Goal: Information Seeking & Learning: Learn about a topic

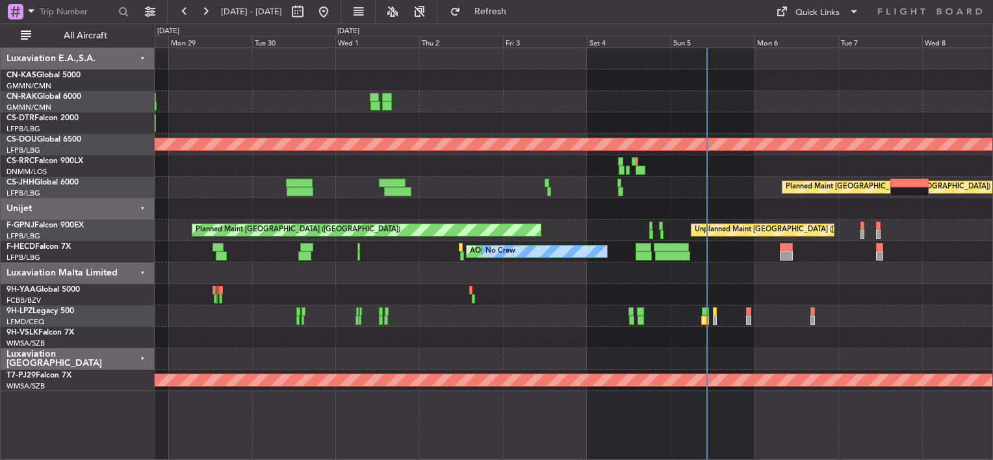
click at [420, 174] on div "Planned Maint Nice ([GEOGRAPHIC_DATA]) Planned Maint [GEOGRAPHIC_DATA] ([GEOGRA…" at bounding box center [573, 219] width 837 height 343
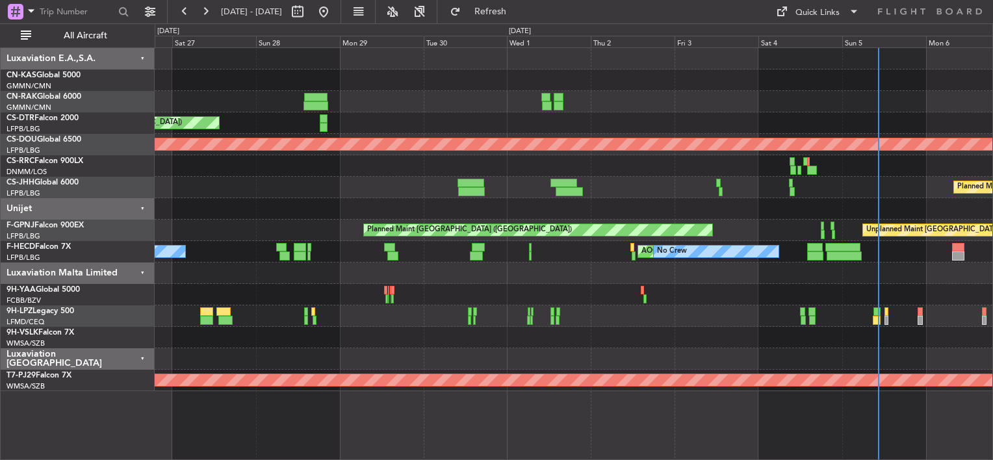
click at [655, 303] on div at bounding box center [573, 294] width 837 height 21
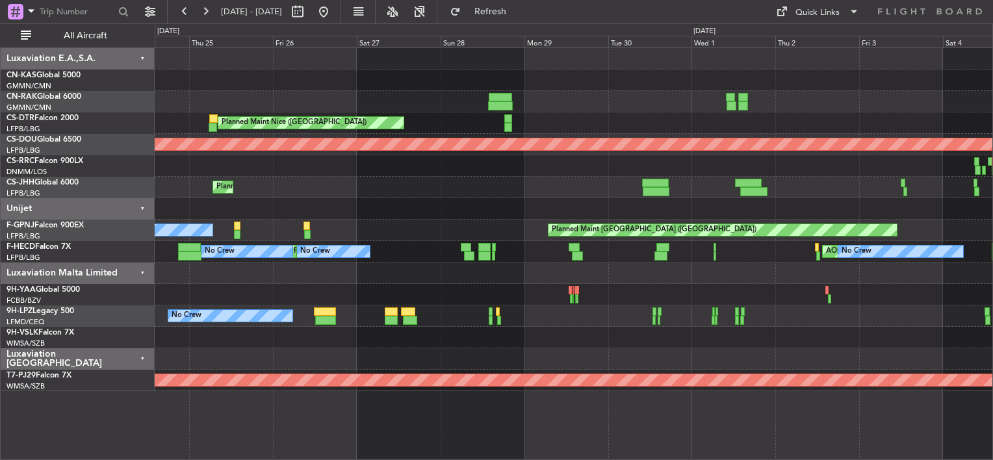
click at [689, 301] on div at bounding box center [573, 294] width 837 height 21
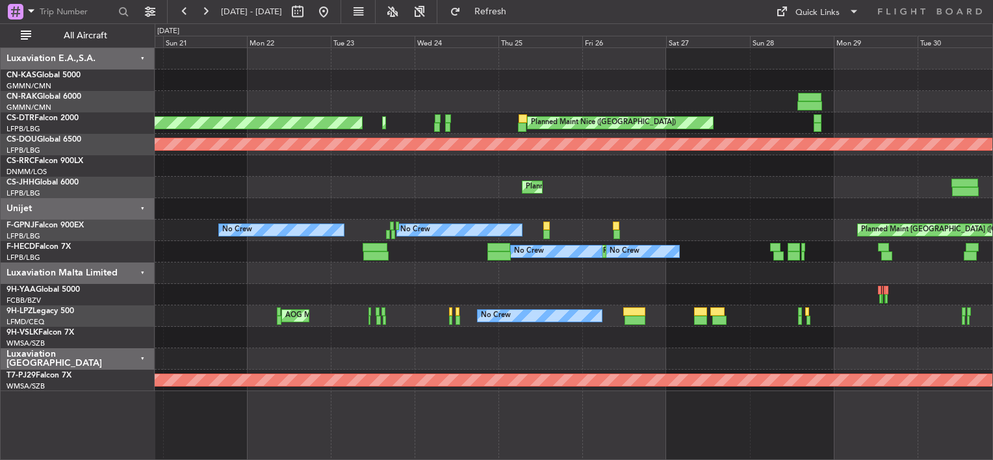
click at [543, 285] on div "Planned Maint Nice ([GEOGRAPHIC_DATA]) Planned Maint Sofia AOG Maint Sofia Plan…" at bounding box center [573, 219] width 837 height 343
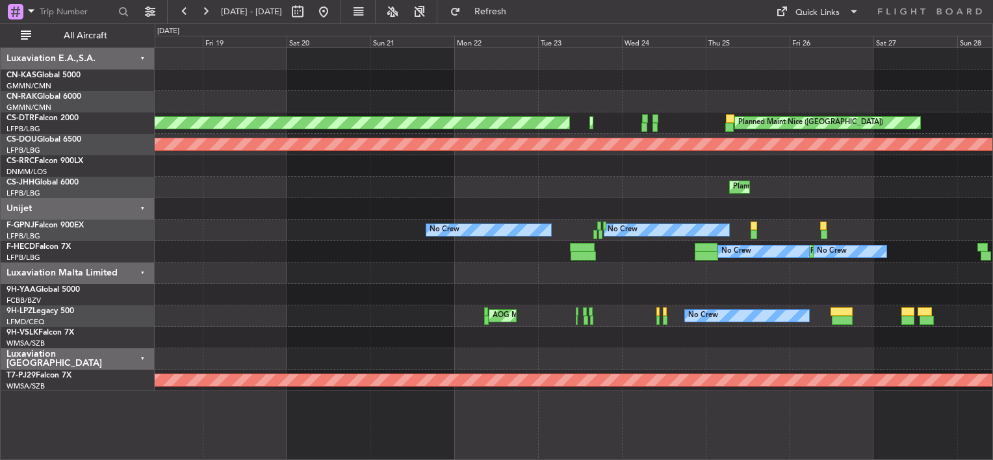
click at [613, 291] on div at bounding box center [573, 294] width 837 height 21
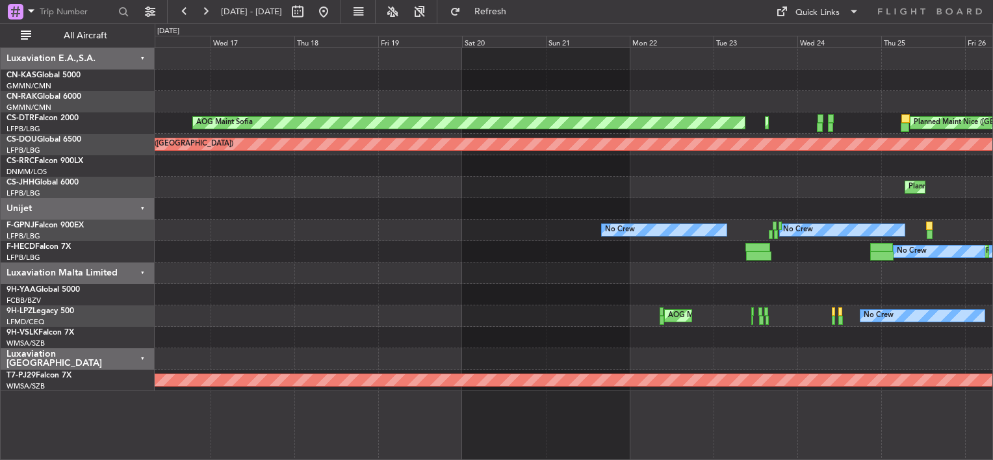
click at [618, 288] on div at bounding box center [573, 294] width 837 height 21
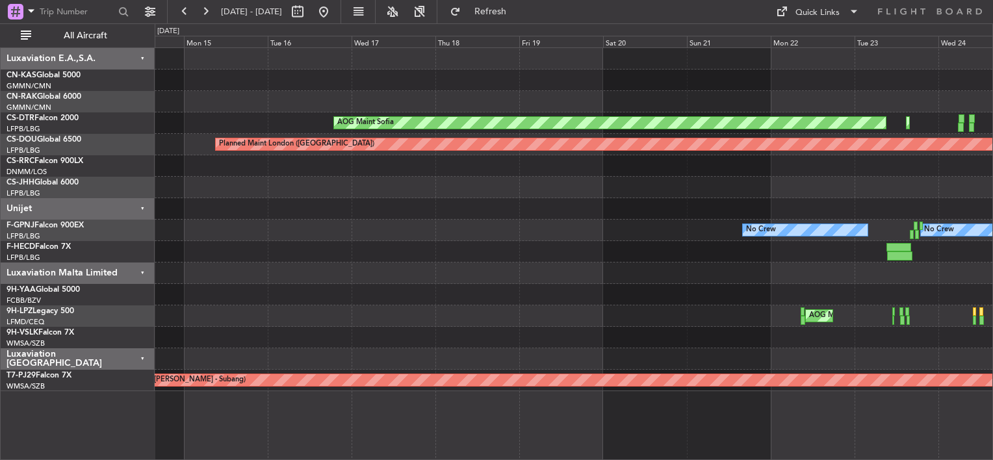
click at [574, 282] on div at bounding box center [573, 272] width 837 height 21
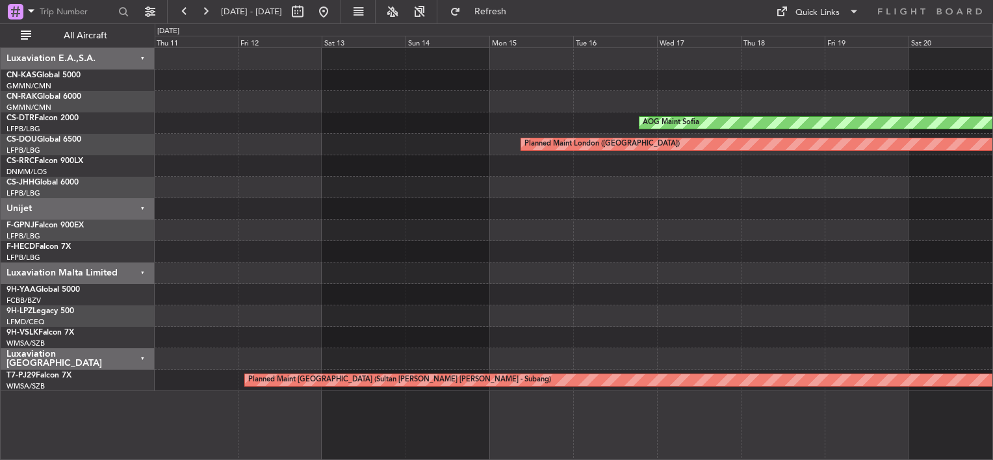
click at [550, 281] on div at bounding box center [573, 272] width 837 height 21
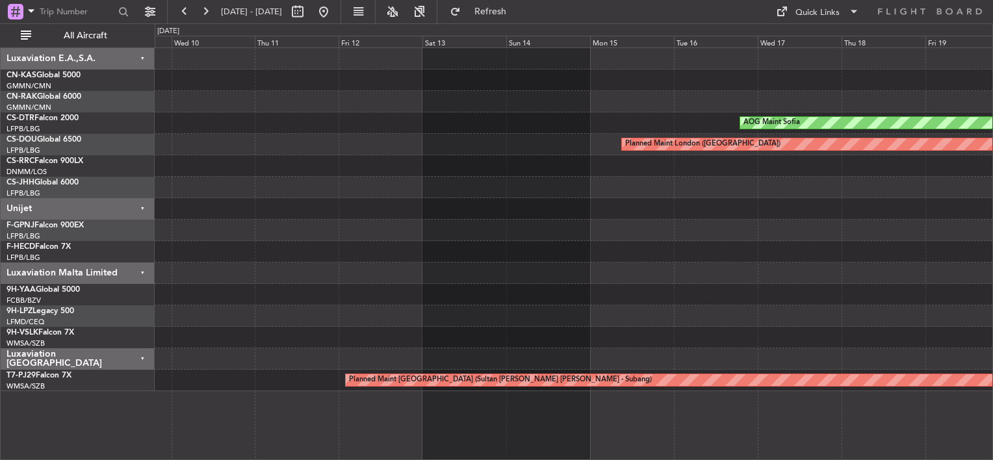
click at [511, 280] on div at bounding box center [573, 272] width 837 height 21
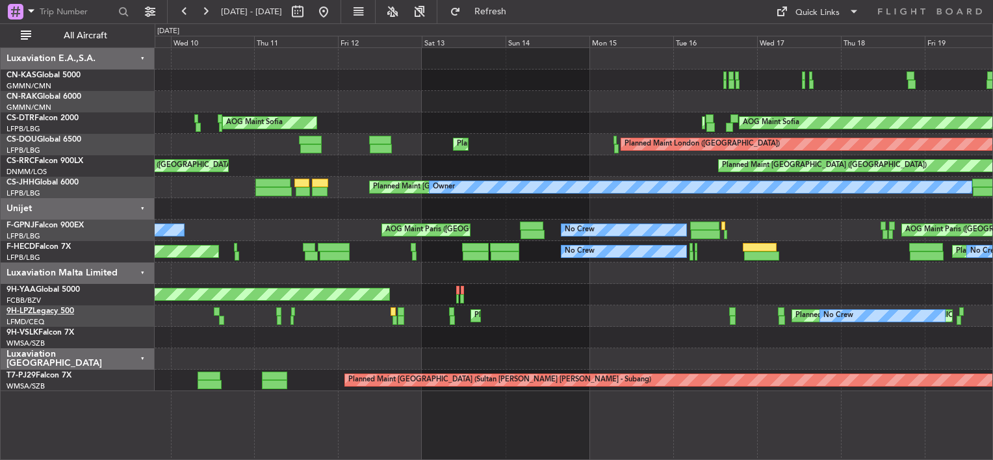
click at [25, 312] on span "9H-LPZ" at bounding box center [19, 311] width 26 height 8
click at [29, 313] on span "Cannes (Mandelieu)" at bounding box center [41, 309] width 70 height 16
click at [27, 307] on span "9H-LPZ" at bounding box center [19, 311] width 26 height 8
click at [42, 330] on link "9H-VSLK Falcon 7X" at bounding box center [40, 333] width 68 height 8
